Goal: Task Accomplishment & Management: Use online tool/utility

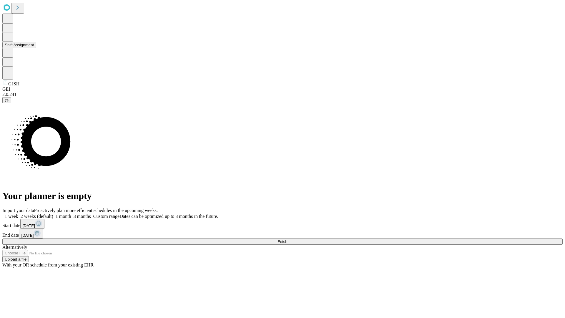
click at [36, 48] on button "Shift Assignment" at bounding box center [19, 45] width 34 height 6
